Goal: Information Seeking & Learning: Learn about a topic

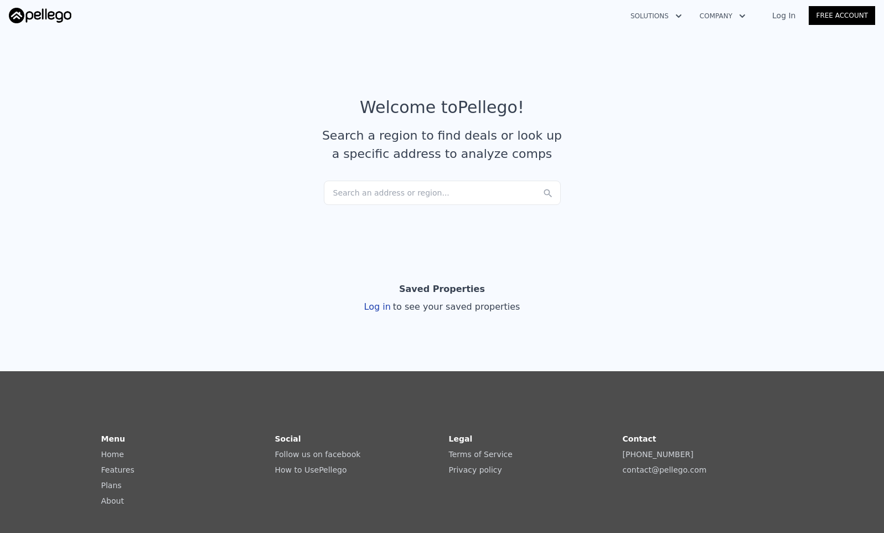
click at [460, 192] on div "Search an address or region..." at bounding box center [442, 192] width 237 height 24
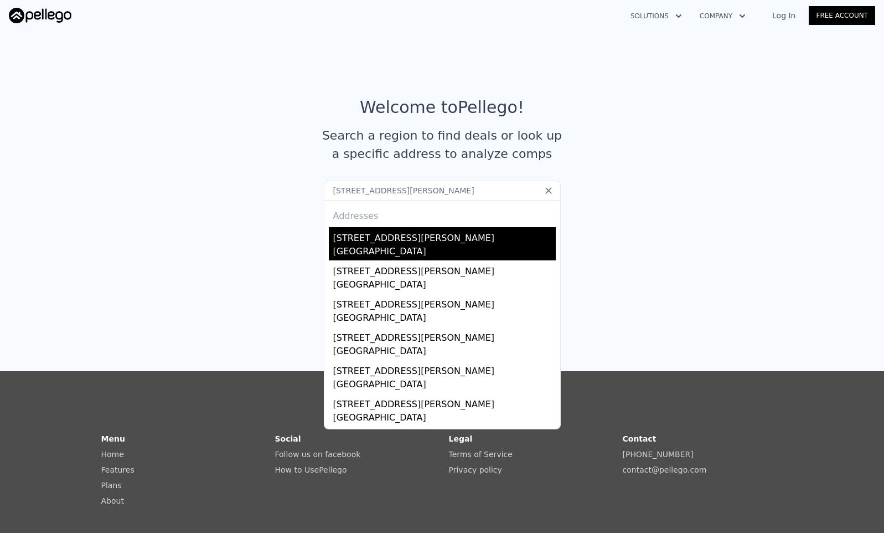
type input "[STREET_ADDRESS][PERSON_NAME]"
click at [426, 249] on div "[GEOGRAPHIC_DATA]" at bounding box center [444, 253] width 223 height 16
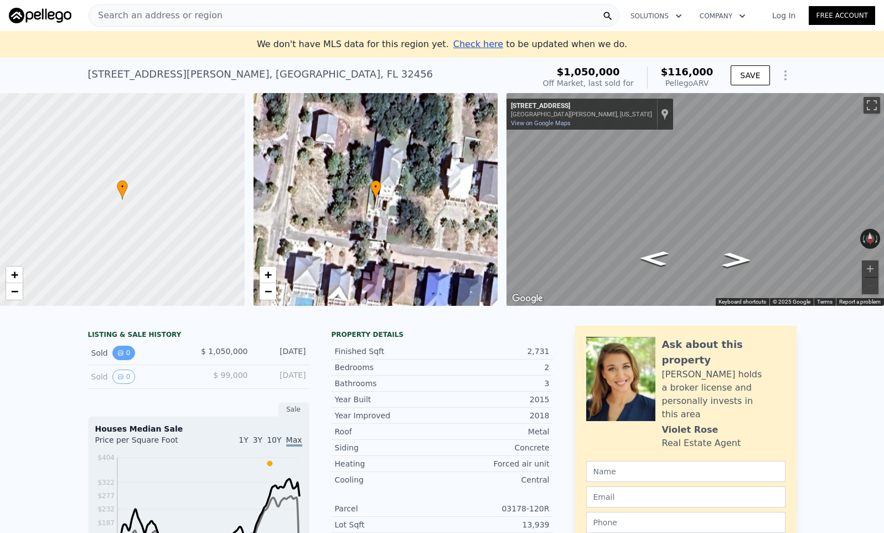
click at [127, 354] on button "0" at bounding box center [123, 352] width 23 height 14
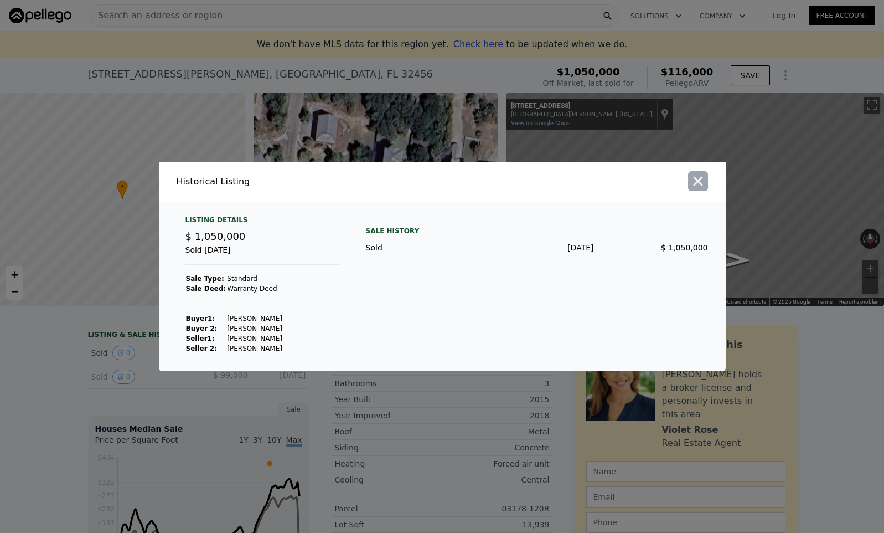
click at [699, 182] on icon "button" at bounding box center [697, 180] width 9 height 9
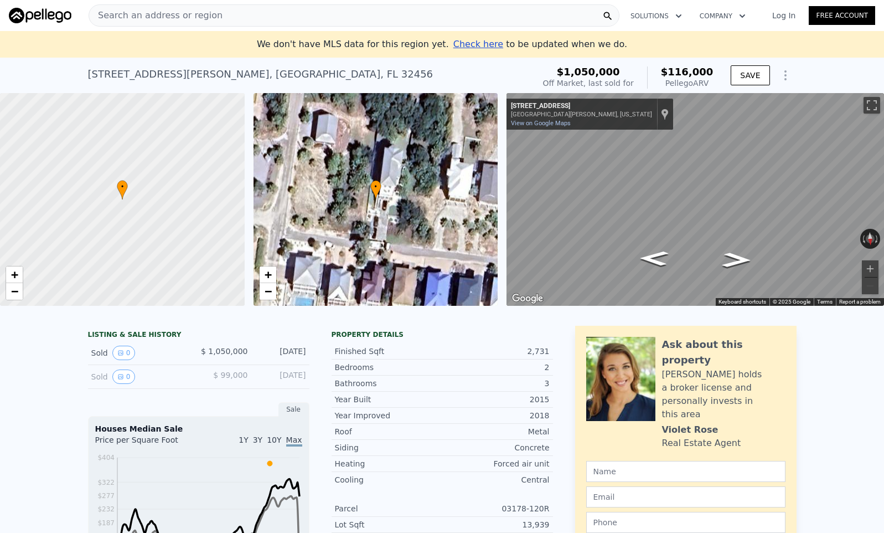
click at [199, 12] on span "Search an address or region" at bounding box center [155, 15] width 133 height 13
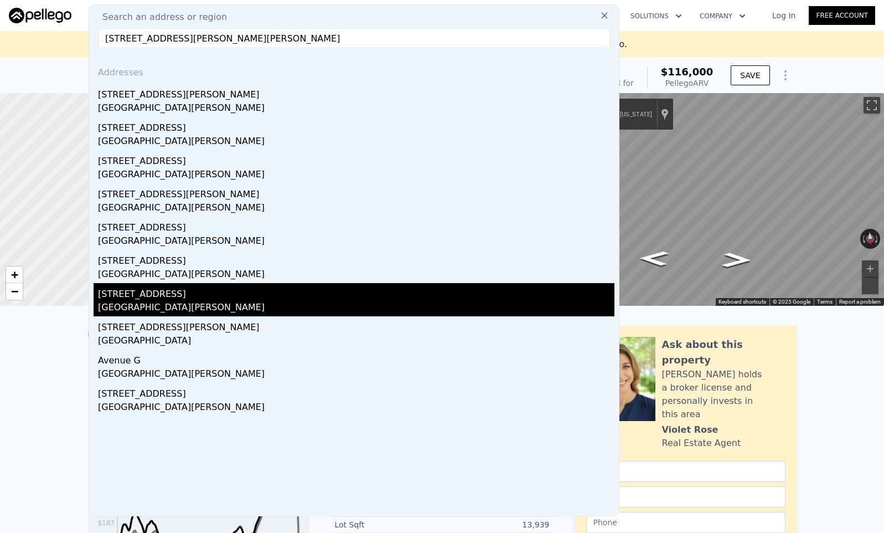
type input "[STREET_ADDRESS][PERSON_NAME][PERSON_NAME]"
click at [157, 300] on div "[STREET_ADDRESS]" at bounding box center [356, 292] width 516 height 18
